Goal: Task Accomplishment & Management: Manage account settings

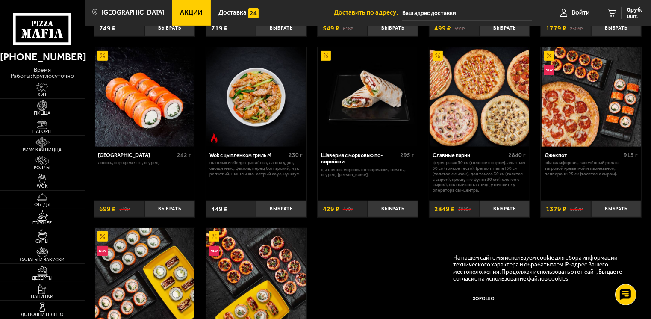
scroll to position [385, 0]
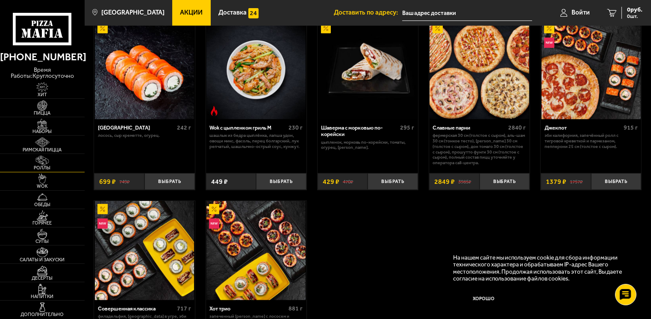
click at [56, 165] on span "Роллы" at bounding box center [42, 167] width 85 height 5
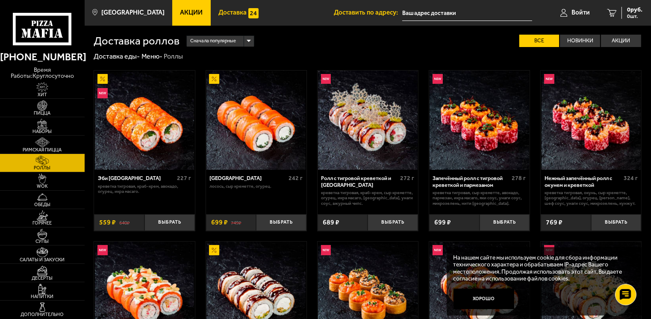
click at [248, 14] on img at bounding box center [253, 13] width 10 height 10
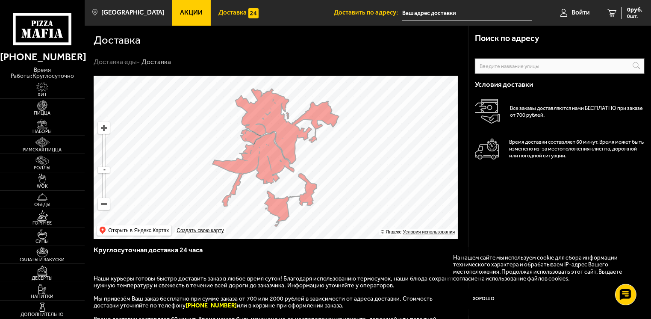
click at [534, 63] on input "text" at bounding box center [560, 66] width 170 height 16
type input "л"
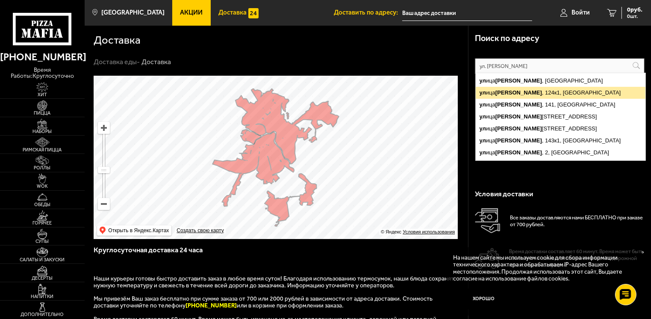
click at [545, 93] on ymaps "[STREET_ADDRESS][PERSON_NAME]" at bounding box center [561, 93] width 170 height 12
type input "[STREET_ADDRESS]"
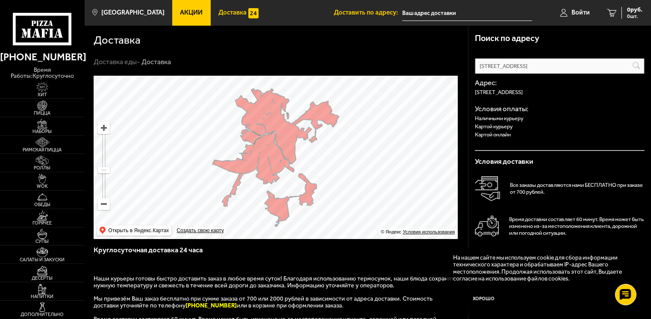
click at [439, 18] on input "text" at bounding box center [467, 13] width 130 height 16
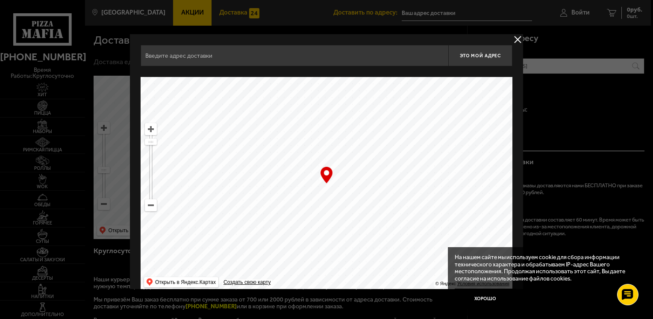
click at [282, 62] on input "text" at bounding box center [295, 55] width 308 height 21
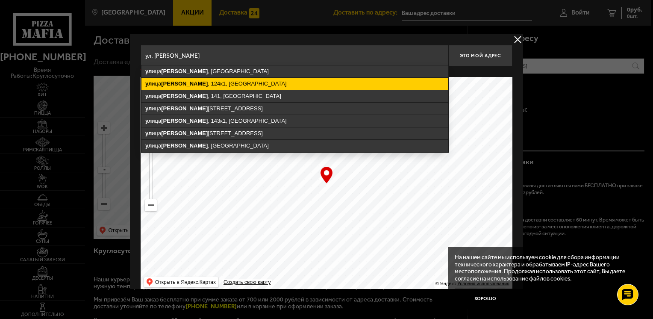
click at [212, 85] on ymaps "[STREET_ADDRESS][PERSON_NAME]" at bounding box center [294, 84] width 307 height 12
type input "[STREET_ADDRESS]"
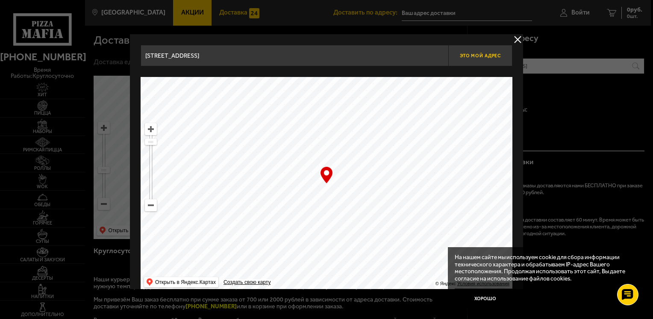
click at [468, 53] on span "Это мой адрес" at bounding box center [480, 56] width 41 height 6
type input "[STREET_ADDRESS]"
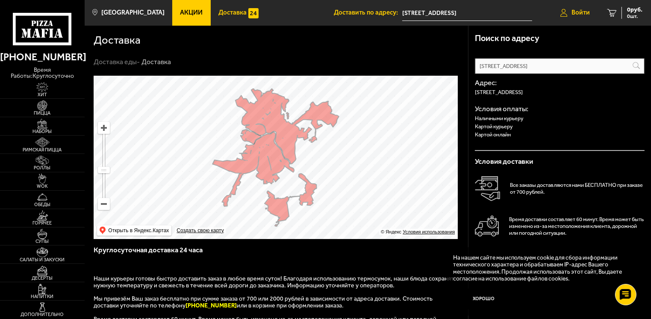
click at [575, 13] on span "Войти" at bounding box center [580, 12] width 18 height 6
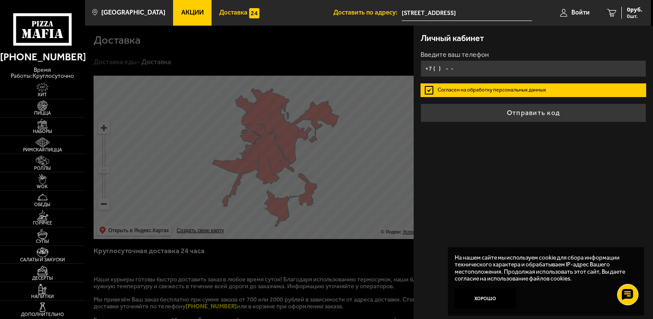
click at [446, 73] on input "+7 ( ) - -" at bounding box center [533, 68] width 226 height 17
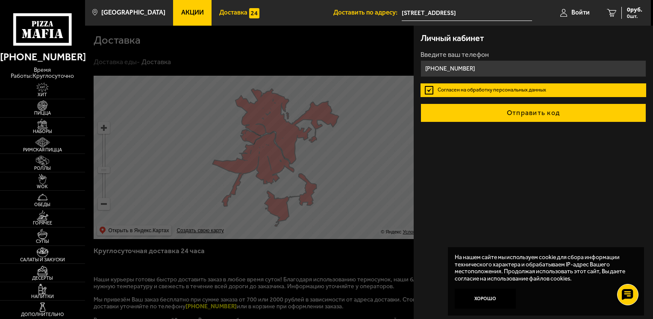
type input "[PHONE_NUMBER]"
click at [479, 111] on button "Отправить код" at bounding box center [533, 112] width 226 height 19
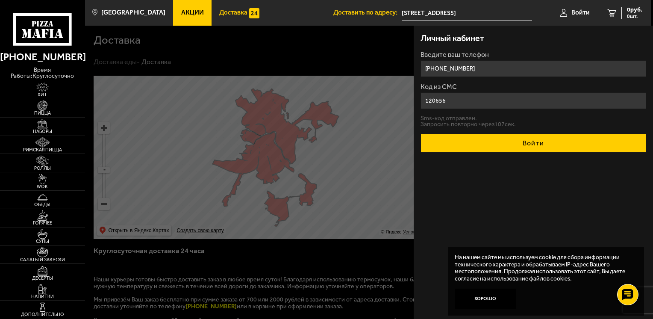
type input "120656"
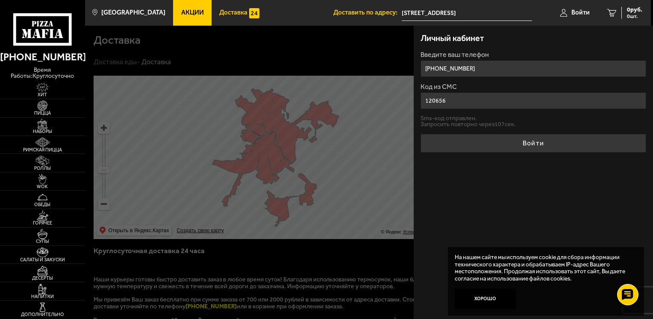
click at [514, 141] on button "Войти" at bounding box center [533, 143] width 226 height 19
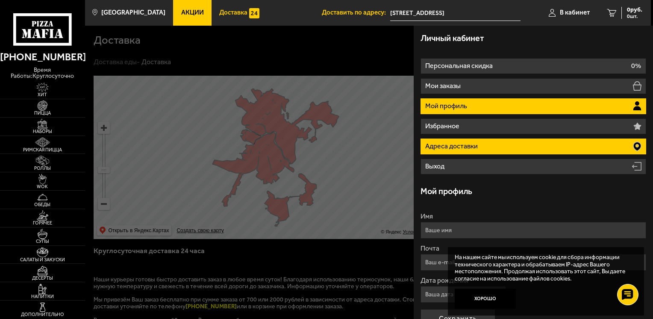
click at [480, 143] on li "Адреса доставки" at bounding box center [533, 146] width 226 height 16
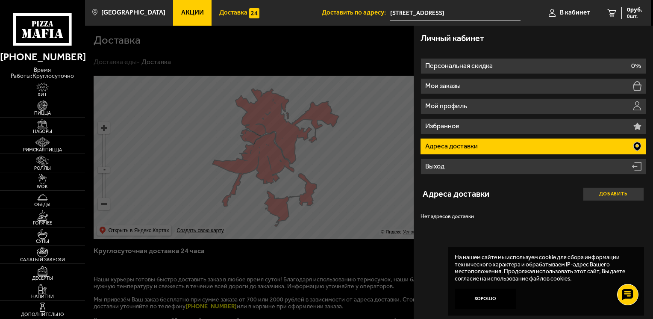
click at [587, 197] on button "Добавить" at bounding box center [613, 194] width 61 height 14
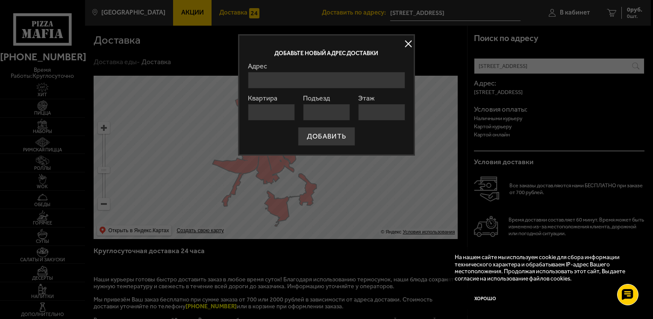
click at [328, 78] on input "Адрес" at bounding box center [326, 80] width 157 height 17
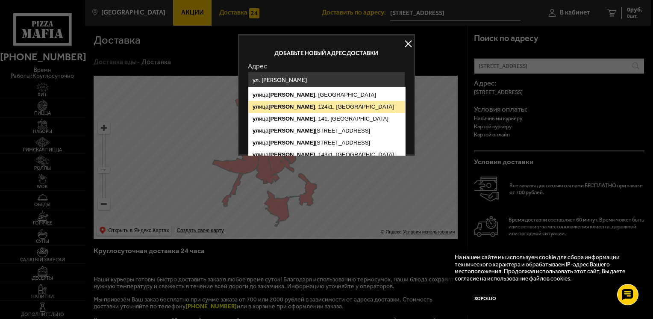
click at [347, 110] on ymaps "[STREET_ADDRESS][PERSON_NAME]" at bounding box center [327, 107] width 156 height 12
type input "[STREET_ADDRESS]"
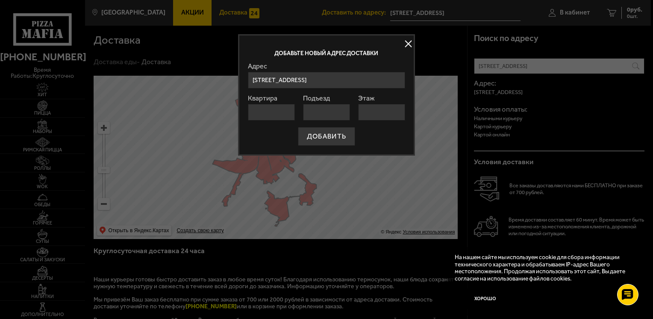
click at [268, 114] on input "Квартира" at bounding box center [271, 112] width 47 height 17
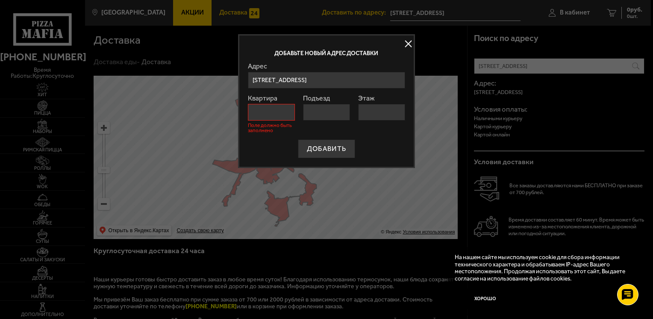
click at [408, 46] on button at bounding box center [408, 44] width 13 height 13
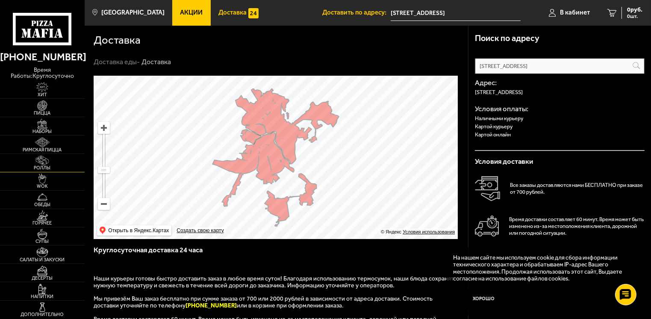
click at [52, 156] on img at bounding box center [42, 161] width 26 height 10
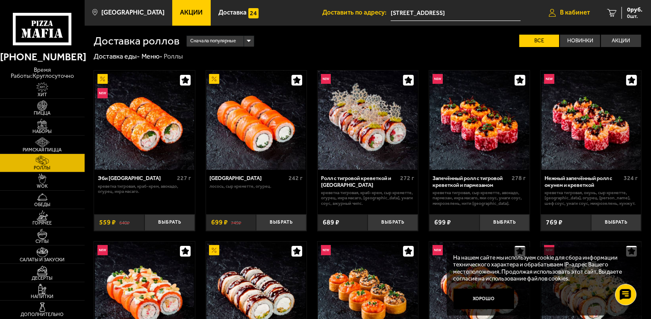
click at [574, 10] on span "В кабинет" at bounding box center [575, 12] width 30 height 6
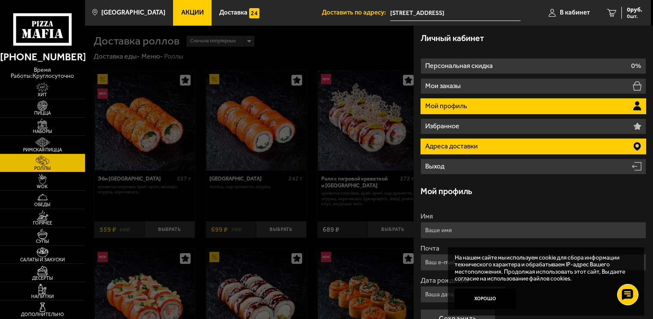
click at [467, 141] on li "Адреса доставки" at bounding box center [533, 146] width 226 height 16
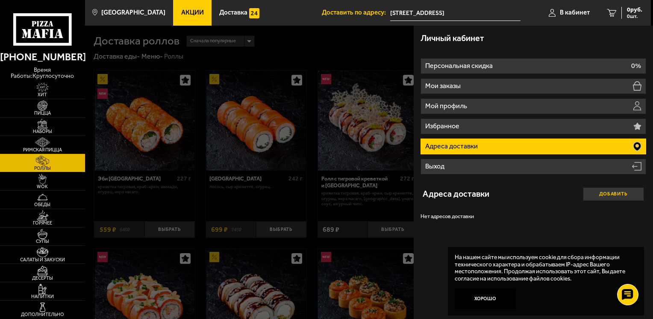
click at [606, 198] on button "Добавить" at bounding box center [613, 194] width 61 height 14
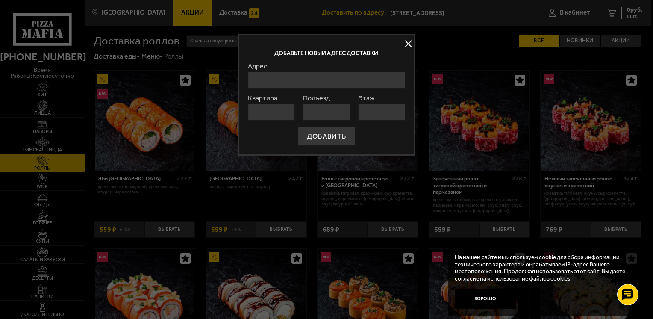
click at [280, 80] on input "Адрес" at bounding box center [326, 80] width 157 height 17
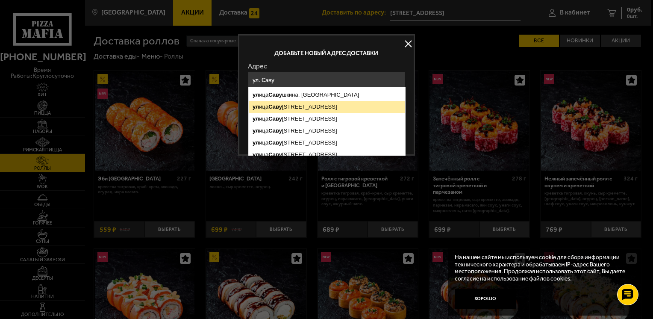
drag, startPoint x: 300, startPoint y: 106, endPoint x: 276, endPoint y: 110, distance: 24.2
click at [299, 106] on ymaps "[STREET_ADDRESS][PERSON_NAME]" at bounding box center [327, 107] width 156 height 12
type input "[STREET_ADDRESS]"
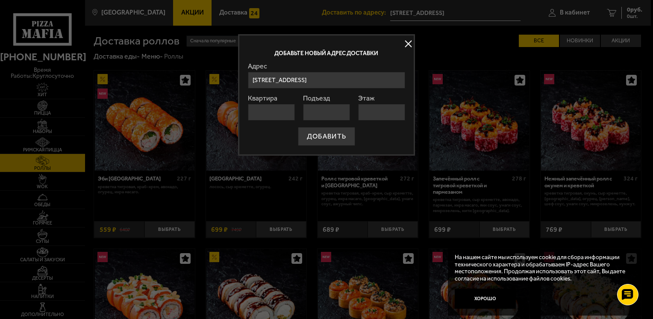
click at [273, 106] on input "Квартира" at bounding box center [271, 112] width 47 height 17
type input "2"
type input "155"
click at [316, 111] on input "Подъезд" at bounding box center [326, 112] width 47 height 17
type input "3"
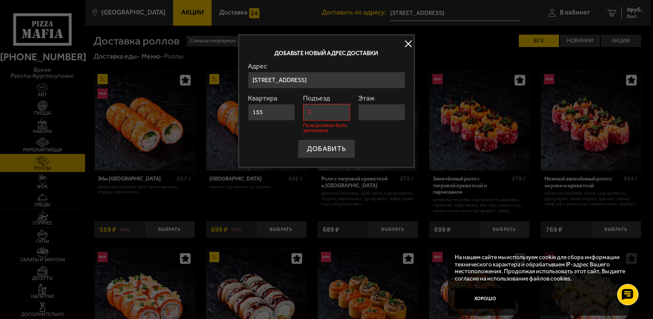
click at [364, 110] on input "Этаж" at bounding box center [381, 112] width 47 height 17
type input "3"
click at [323, 106] on input "3" at bounding box center [326, 112] width 47 height 17
